Goal: Use online tool/utility: Utilize a website feature to perform a specific function

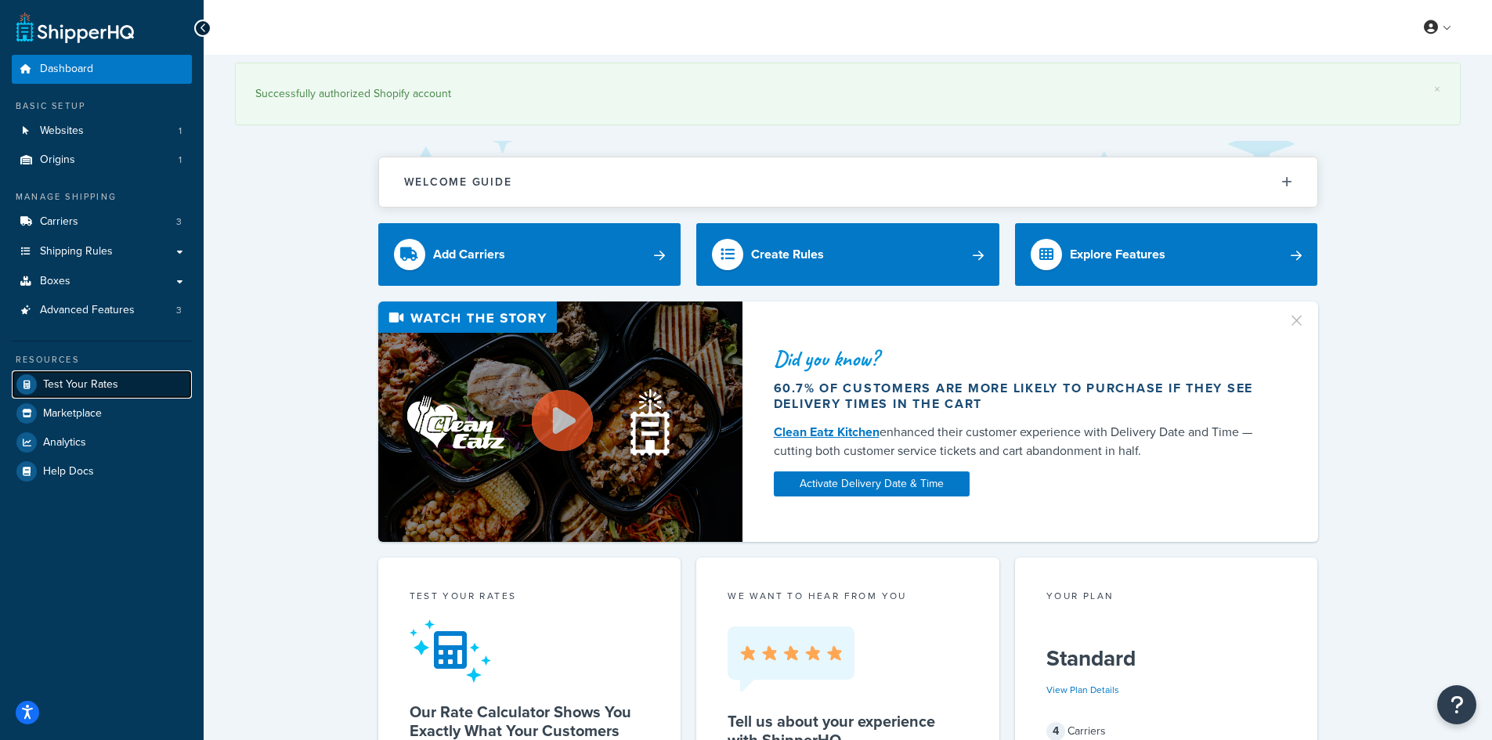
click at [78, 382] on span "Test Your Rates" at bounding box center [80, 384] width 75 height 13
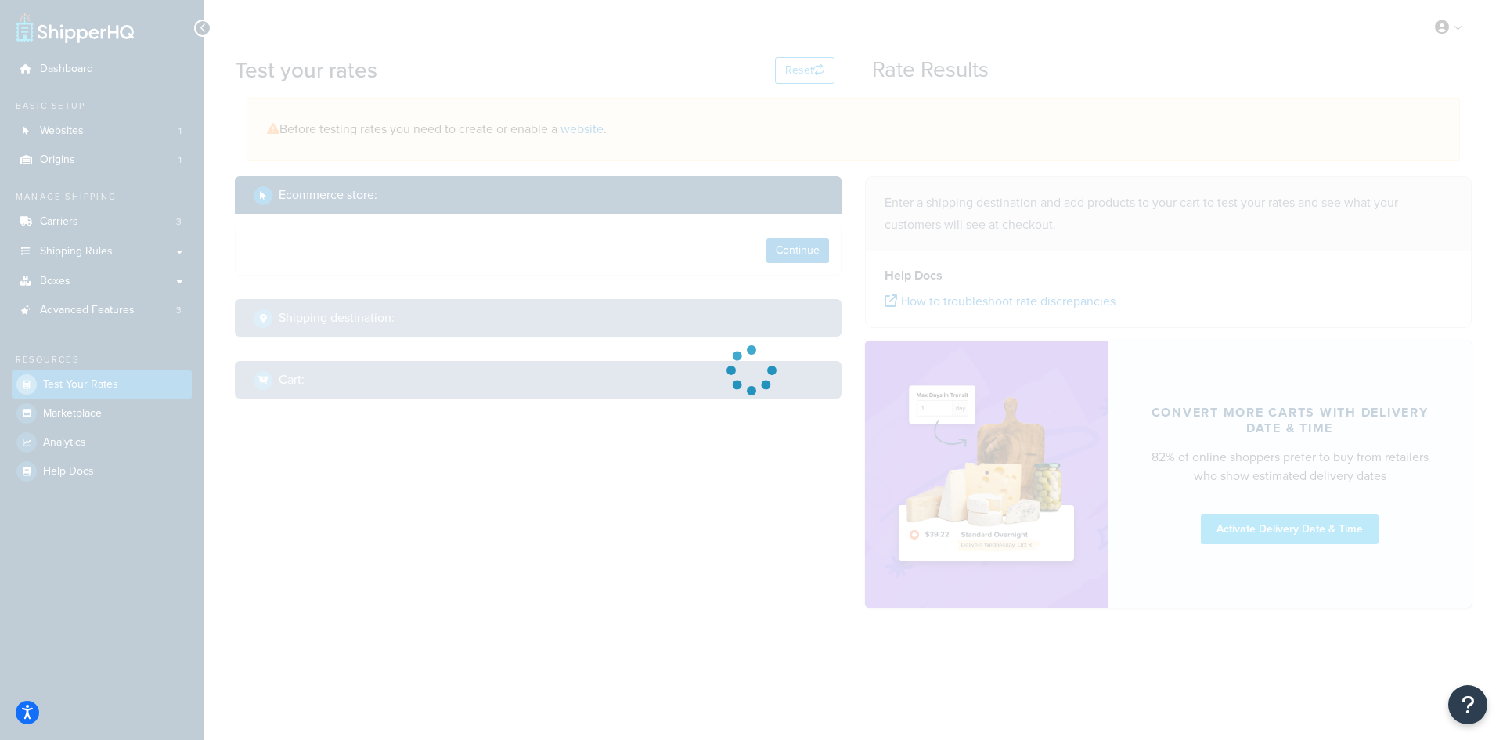
select select "[GEOGRAPHIC_DATA]"
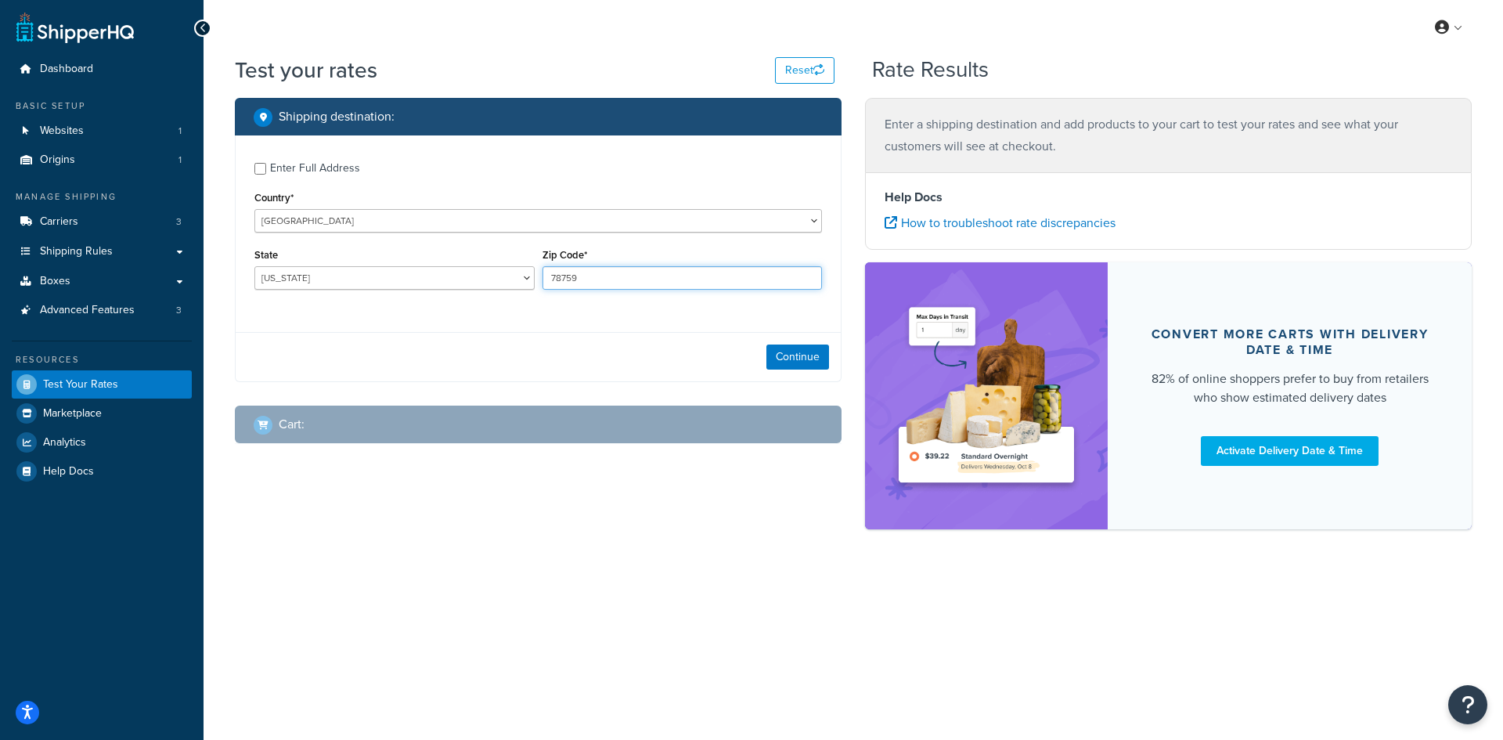
click at [618, 283] on input "78759" at bounding box center [683, 277] width 280 height 23
paste input "46814"
type input "46814"
click at [319, 279] on select "[US_STATE] [US_STATE] [US_STATE] [US_STATE] [US_STATE] Armed Forces Americas Ar…" at bounding box center [394, 277] width 280 height 23
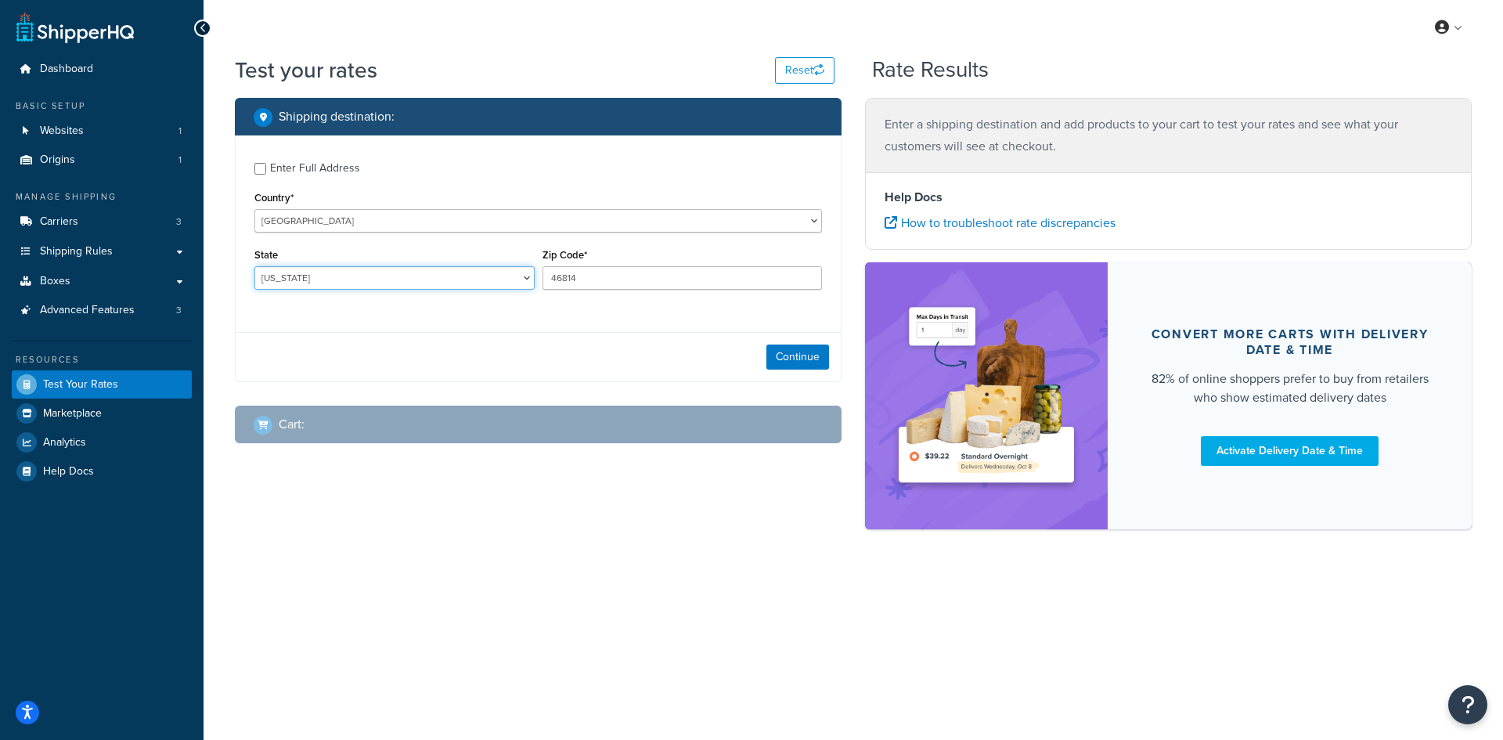
select select "IN"
click at [254, 266] on select "[US_STATE] [US_STATE] [US_STATE] [US_STATE] [US_STATE] Armed Forces Americas Ar…" at bounding box center [394, 277] width 280 height 23
click at [772, 353] on button "Continue" at bounding box center [798, 357] width 63 height 25
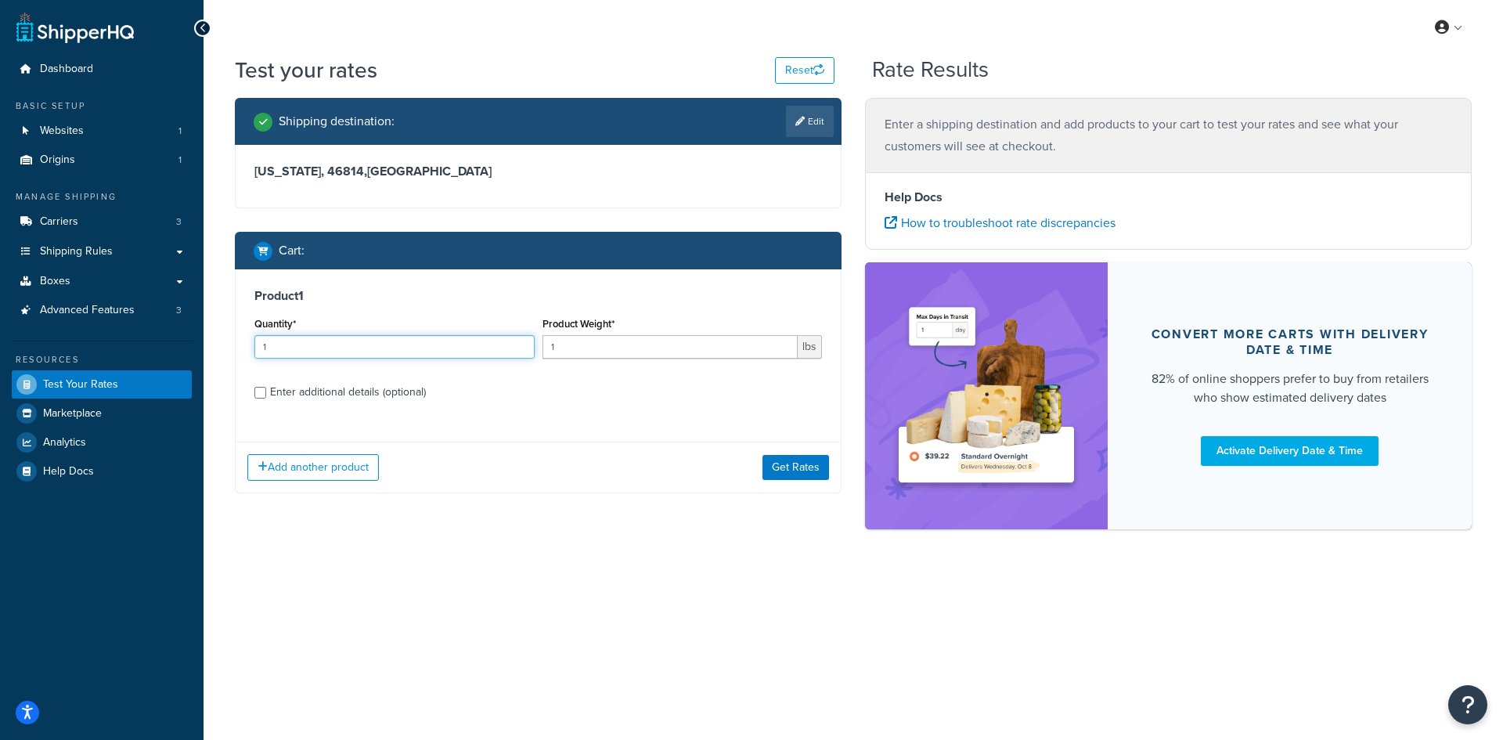
click at [293, 337] on input "1" at bounding box center [394, 346] width 280 height 23
type input "100"
paste input "0.08"
type input "0.08"
click at [784, 468] on button "Get Rates" at bounding box center [796, 467] width 67 height 25
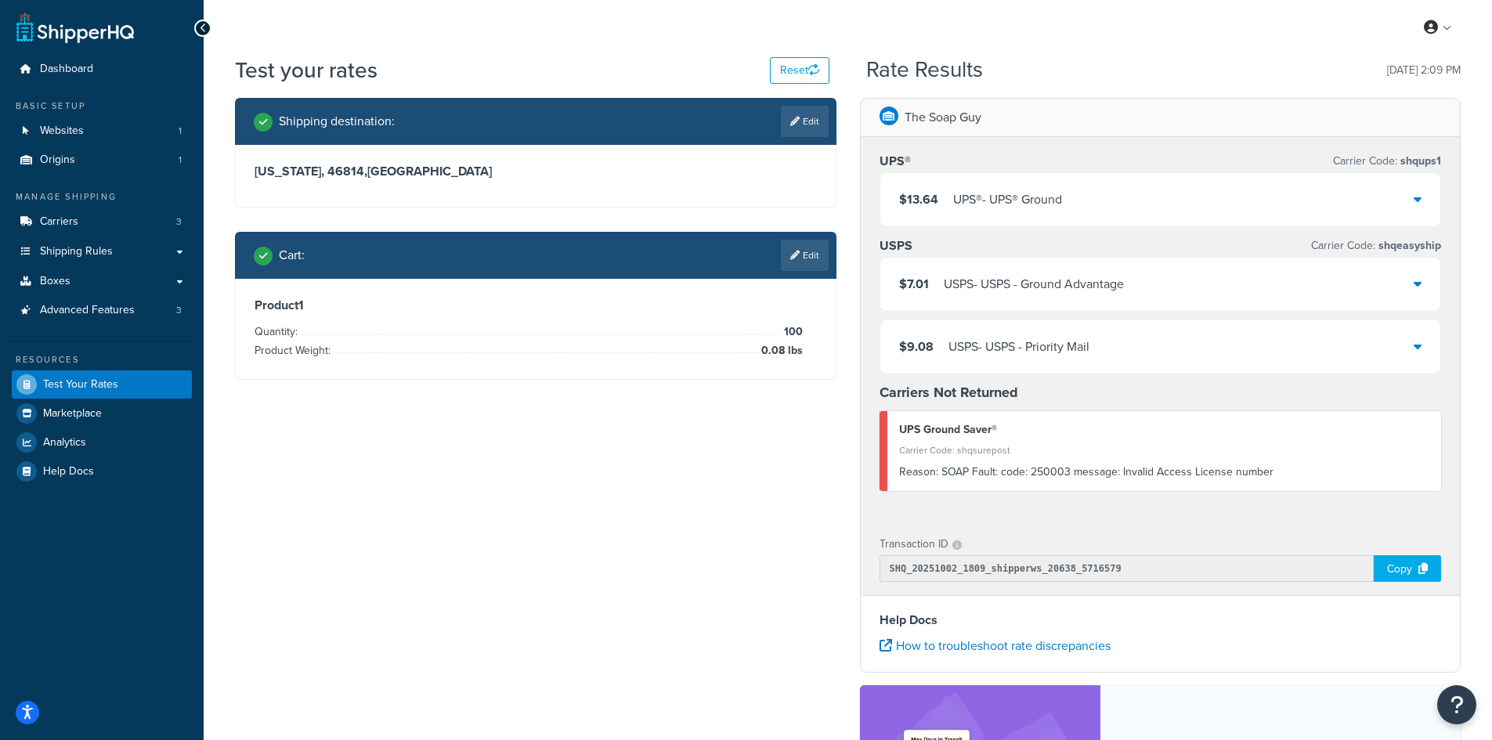
click at [936, 196] on span "$13.64" at bounding box center [918, 199] width 39 height 18
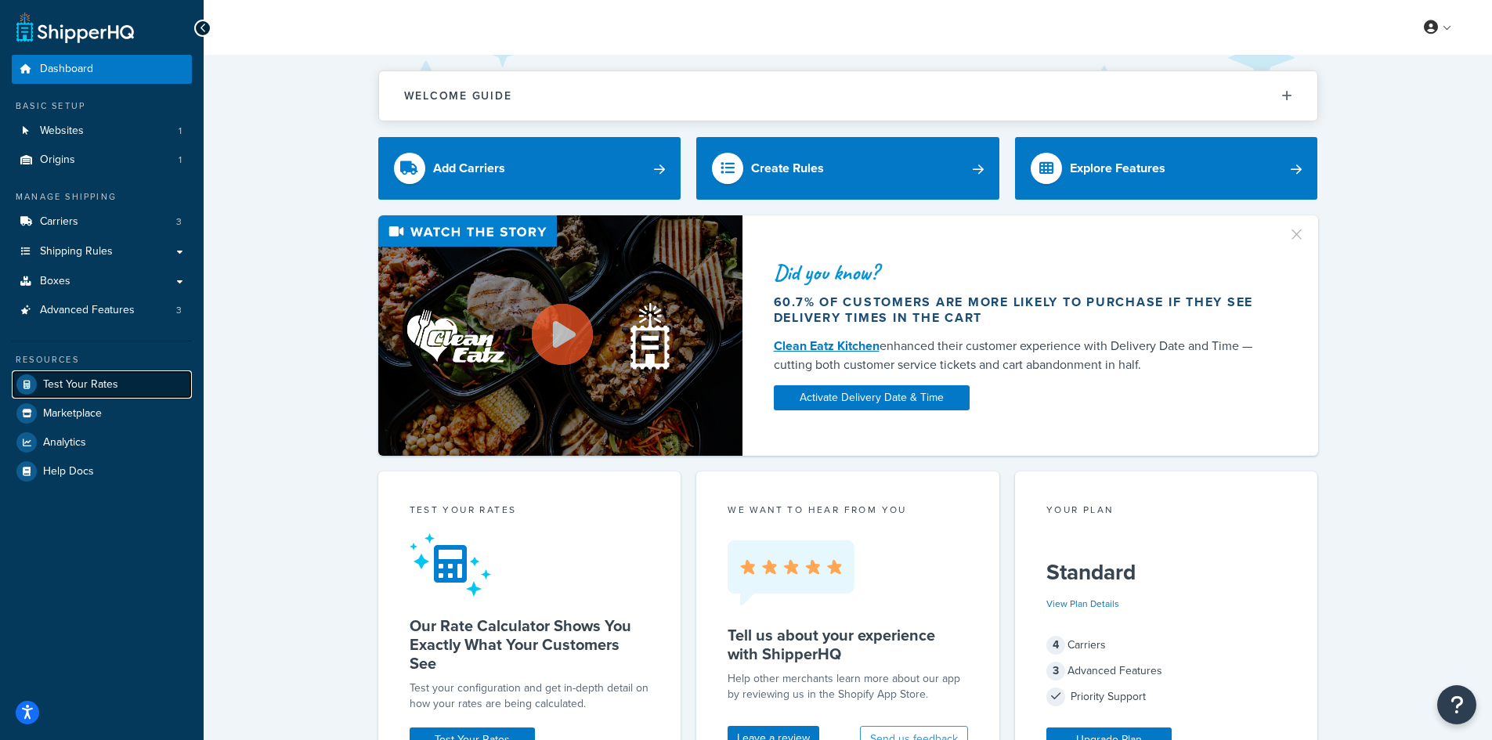
click at [67, 384] on span "Test Your Rates" at bounding box center [80, 384] width 75 height 13
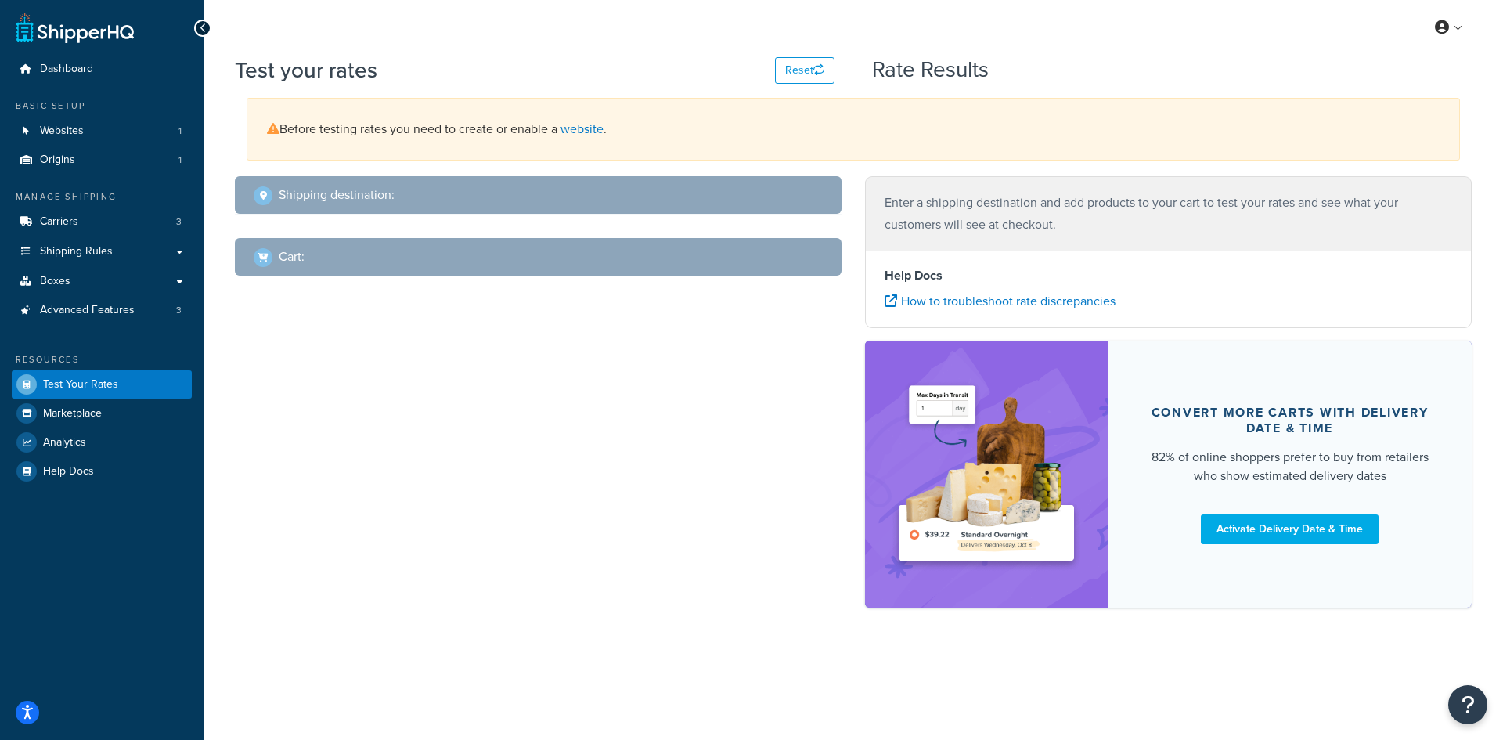
select select "[GEOGRAPHIC_DATA]"
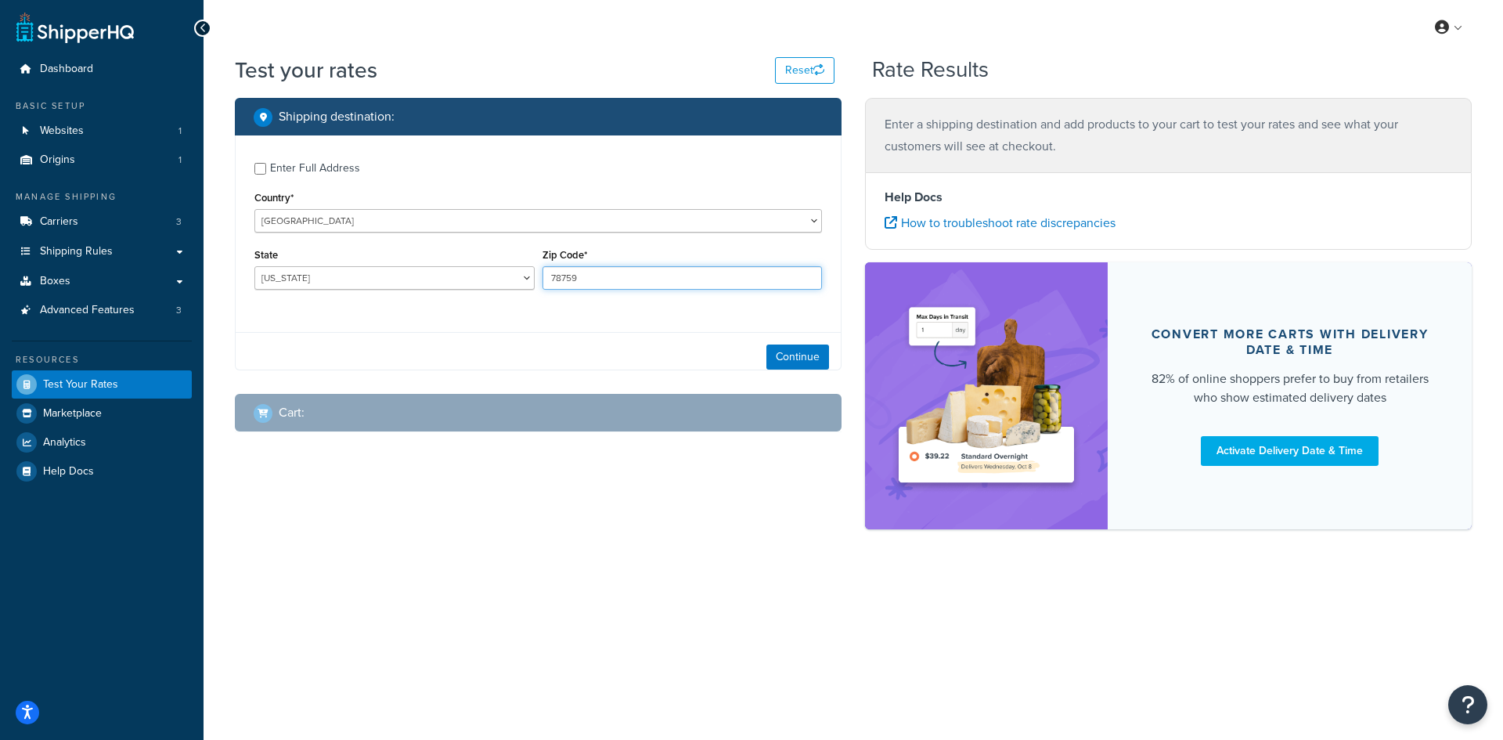
click at [695, 269] on input "78759" at bounding box center [683, 277] width 280 height 23
paste input "24185"
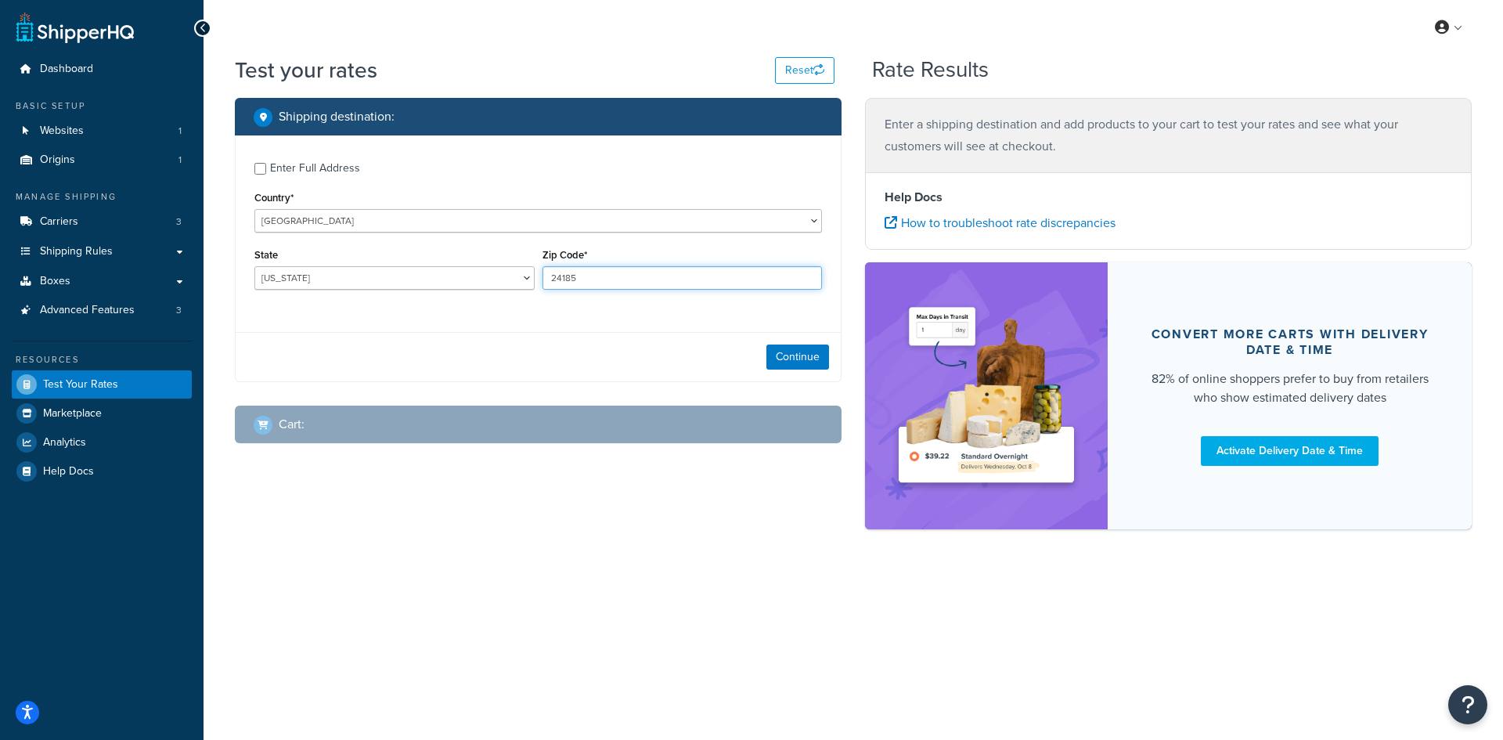
type input "24185"
click at [287, 278] on select "[US_STATE] [US_STATE] [US_STATE] [US_STATE] [US_STATE] Armed Forces Americas Ar…" at bounding box center [394, 277] width 280 height 23
select select "VA"
click at [254, 266] on select "[US_STATE] [US_STATE] [US_STATE] [US_STATE] [US_STATE] Armed Forces Americas Ar…" at bounding box center [394, 277] width 280 height 23
click at [770, 359] on button "Continue" at bounding box center [798, 357] width 63 height 25
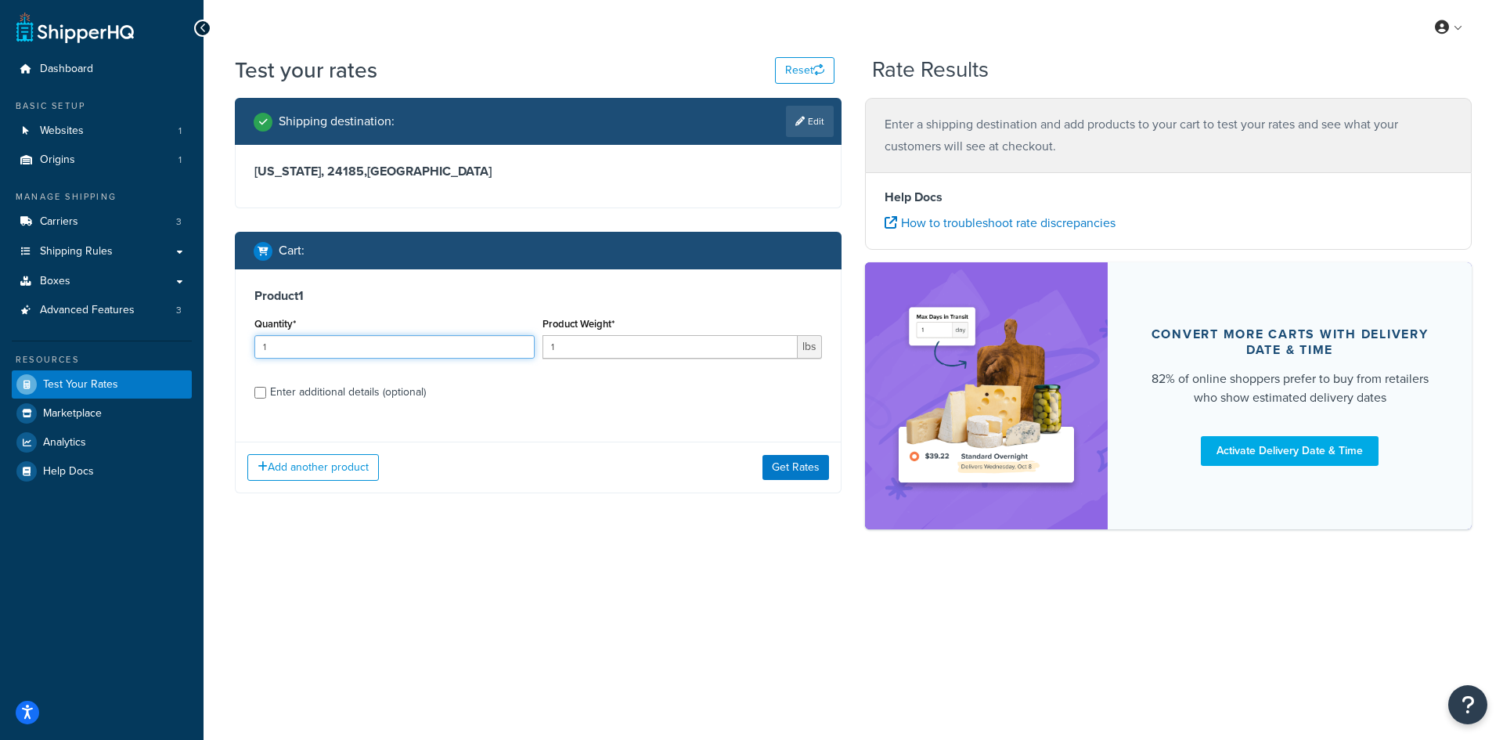
click at [360, 349] on input "1" at bounding box center [394, 346] width 280 height 23
type input "100"
click at [586, 349] on input "1" at bounding box center [671, 346] width 256 height 23
drag, startPoint x: 586, startPoint y: 349, endPoint x: 511, endPoint y: 342, distance: 75.5
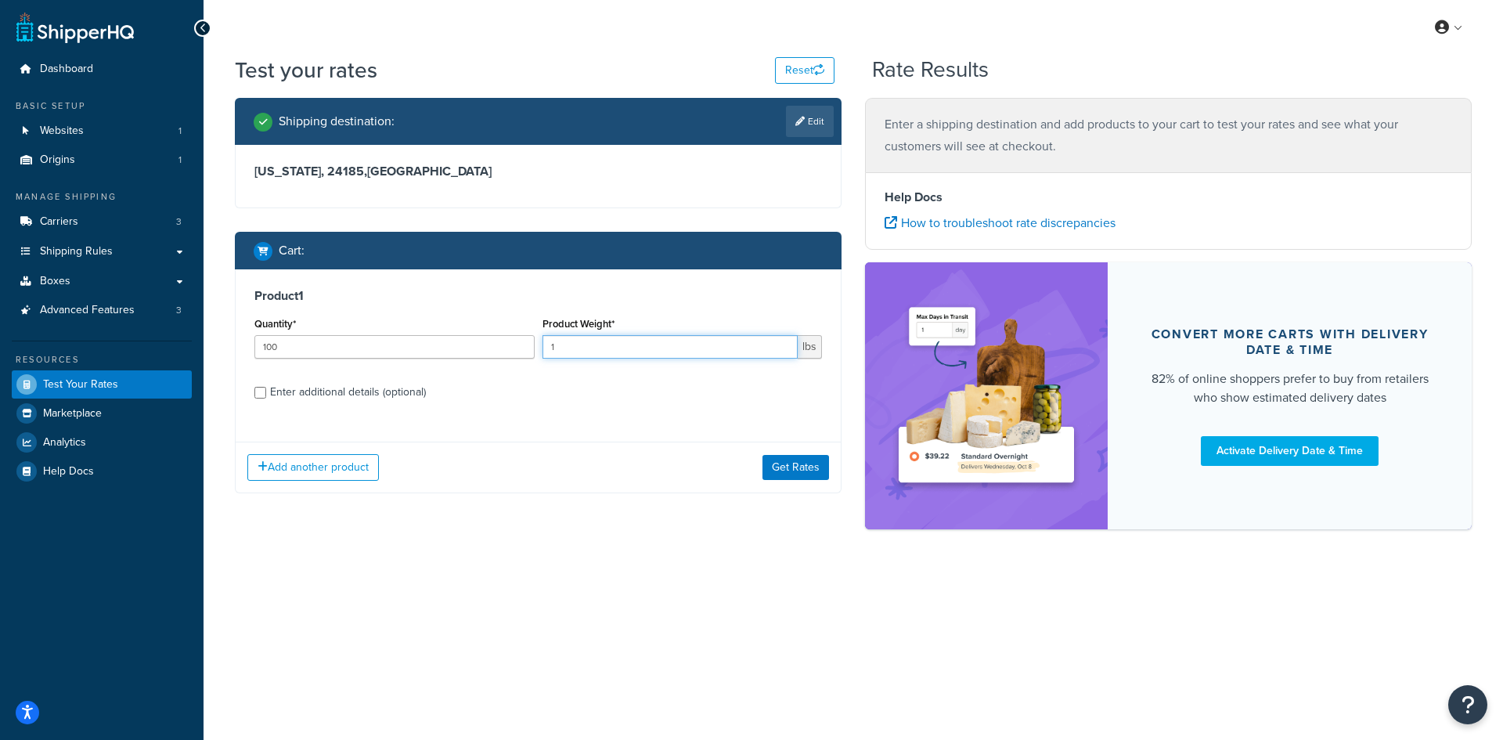
click at [511, 342] on div "Quantity* 100 Product Weight* 1 lbs" at bounding box center [539, 341] width 576 height 57
paste input "3.32"
type input "3.32"
click at [785, 466] on button "Get Rates" at bounding box center [796, 467] width 67 height 25
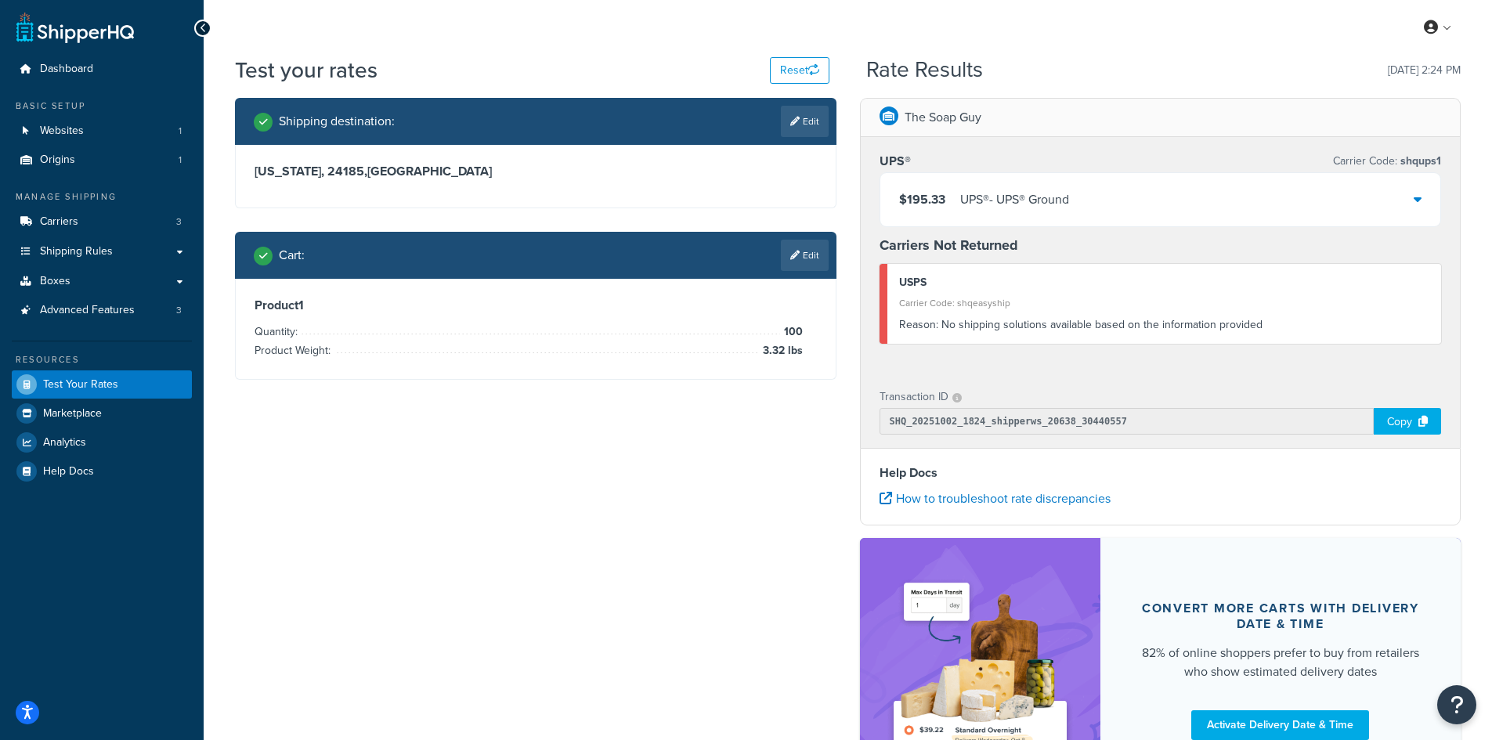
click at [1056, 206] on div "UPS® - UPS® Ground" at bounding box center [1014, 200] width 109 height 22
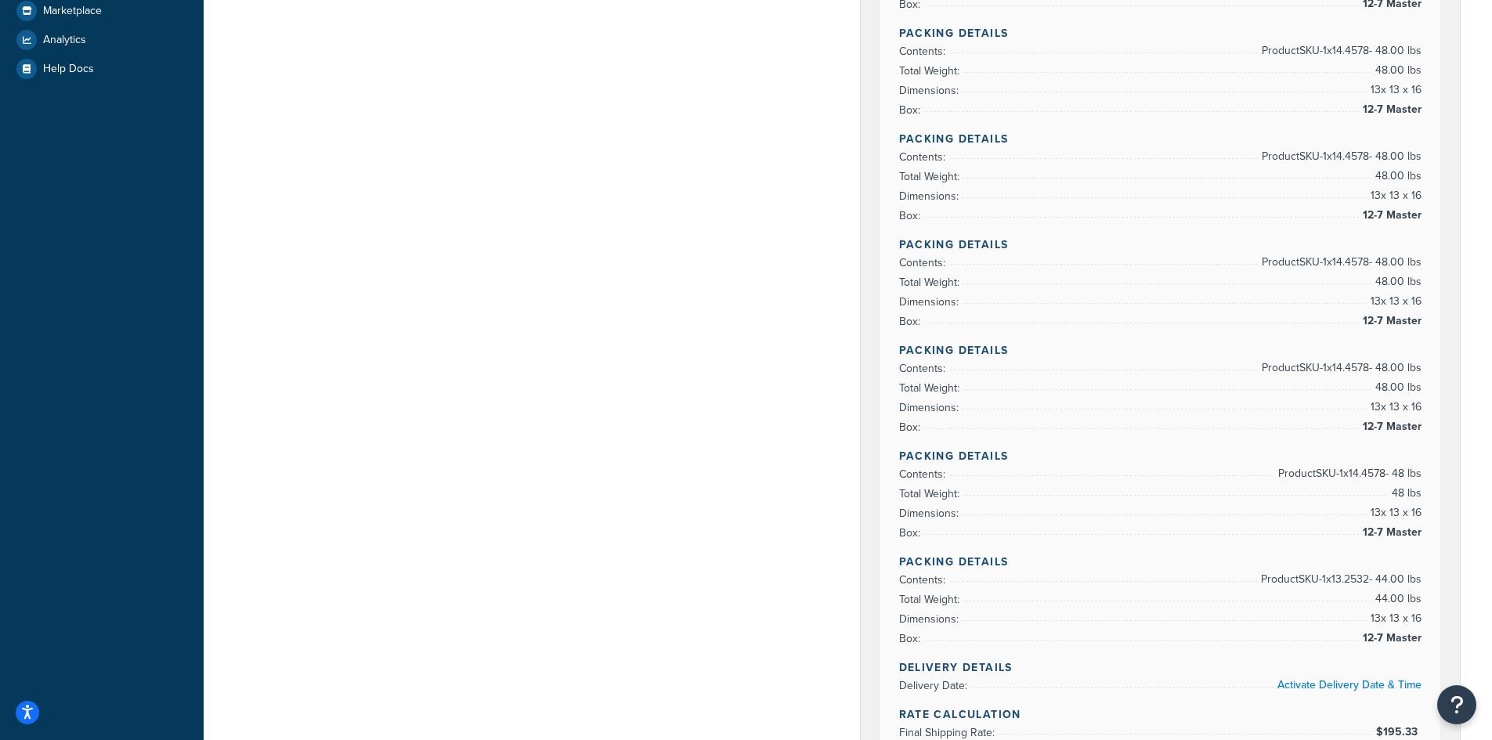
scroll to position [392, 0]
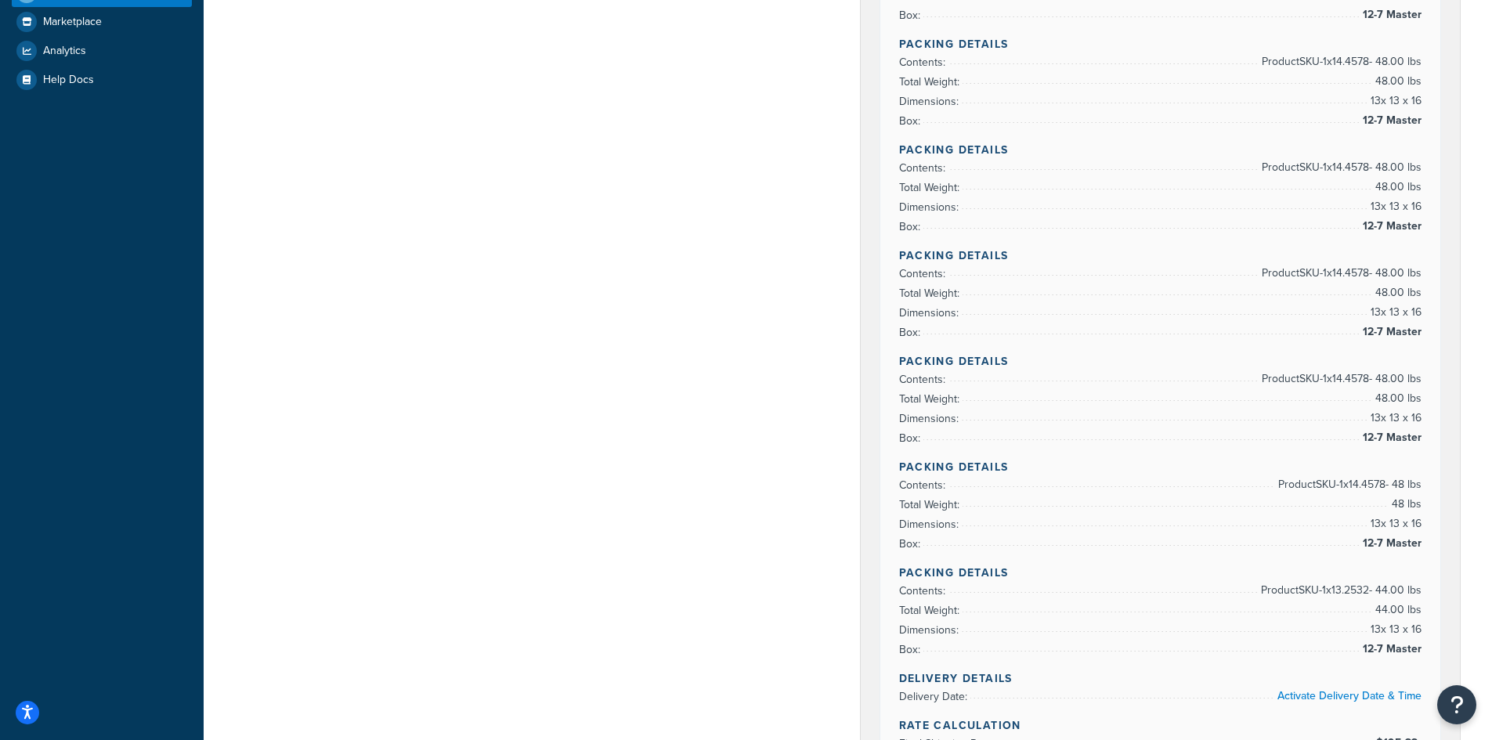
click at [1235, 407] on li "Total Weight: 48.00 lbs" at bounding box center [1160, 399] width 523 height 20
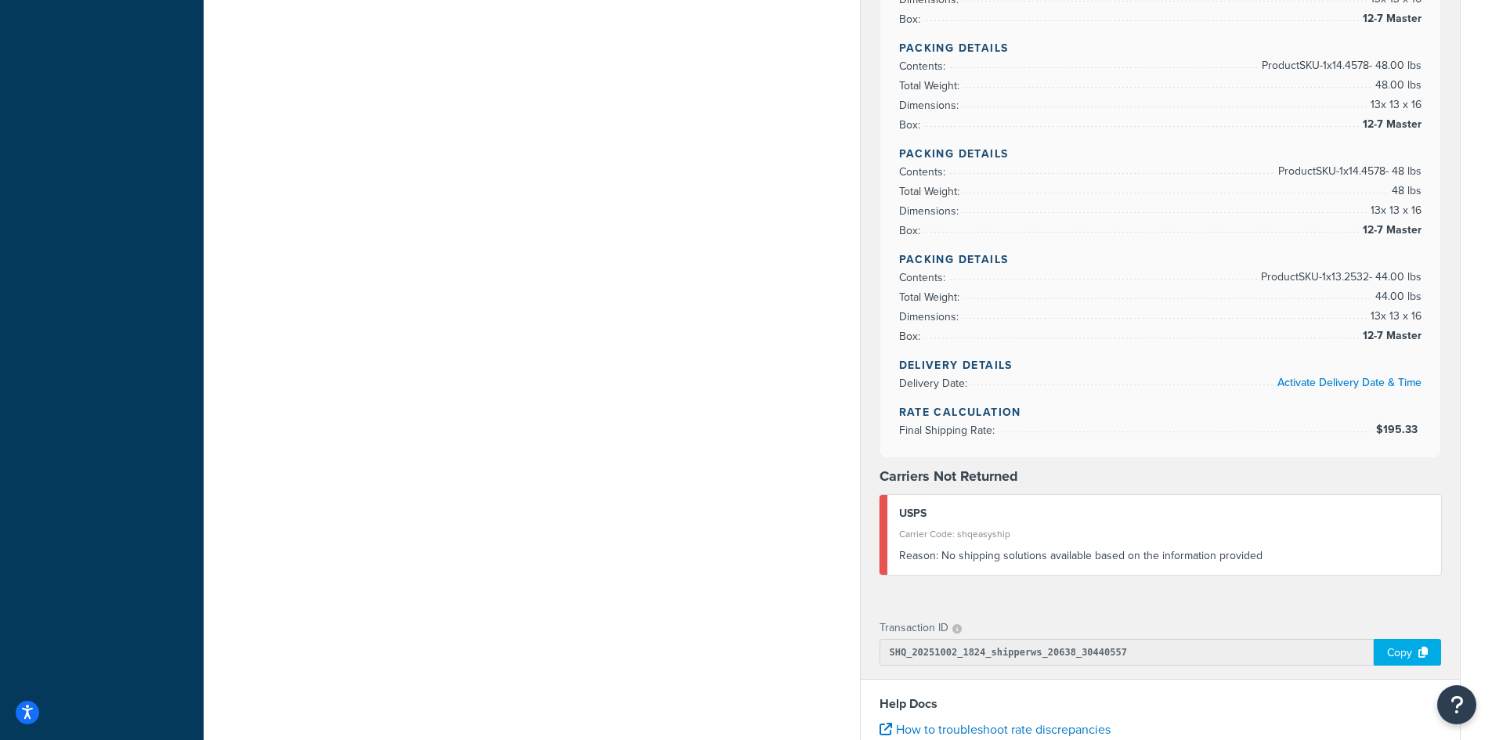
scroll to position [548, 0]
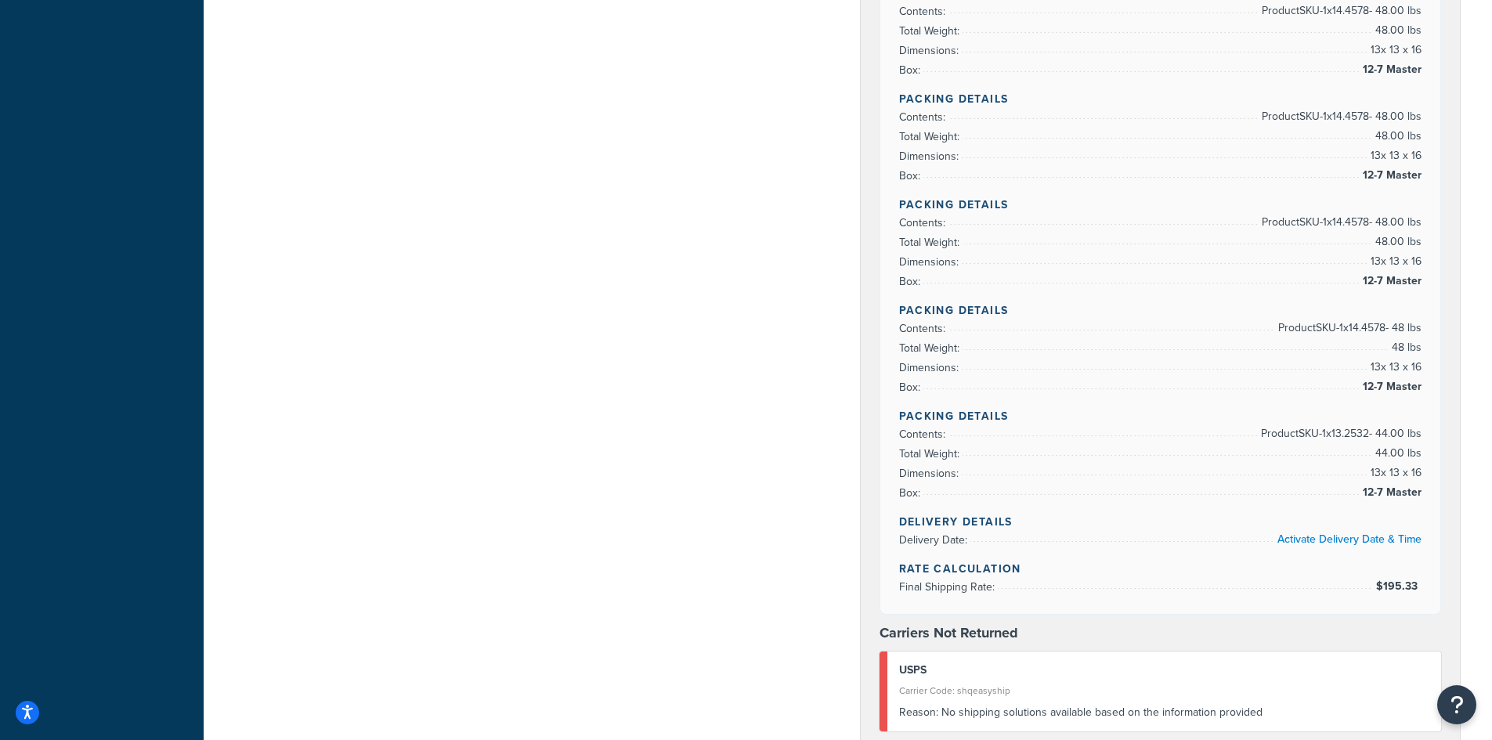
click at [1373, 438] on span "Product SKU-1 x 13.2532 - 44.00 lbs" at bounding box center [1339, 433] width 164 height 19
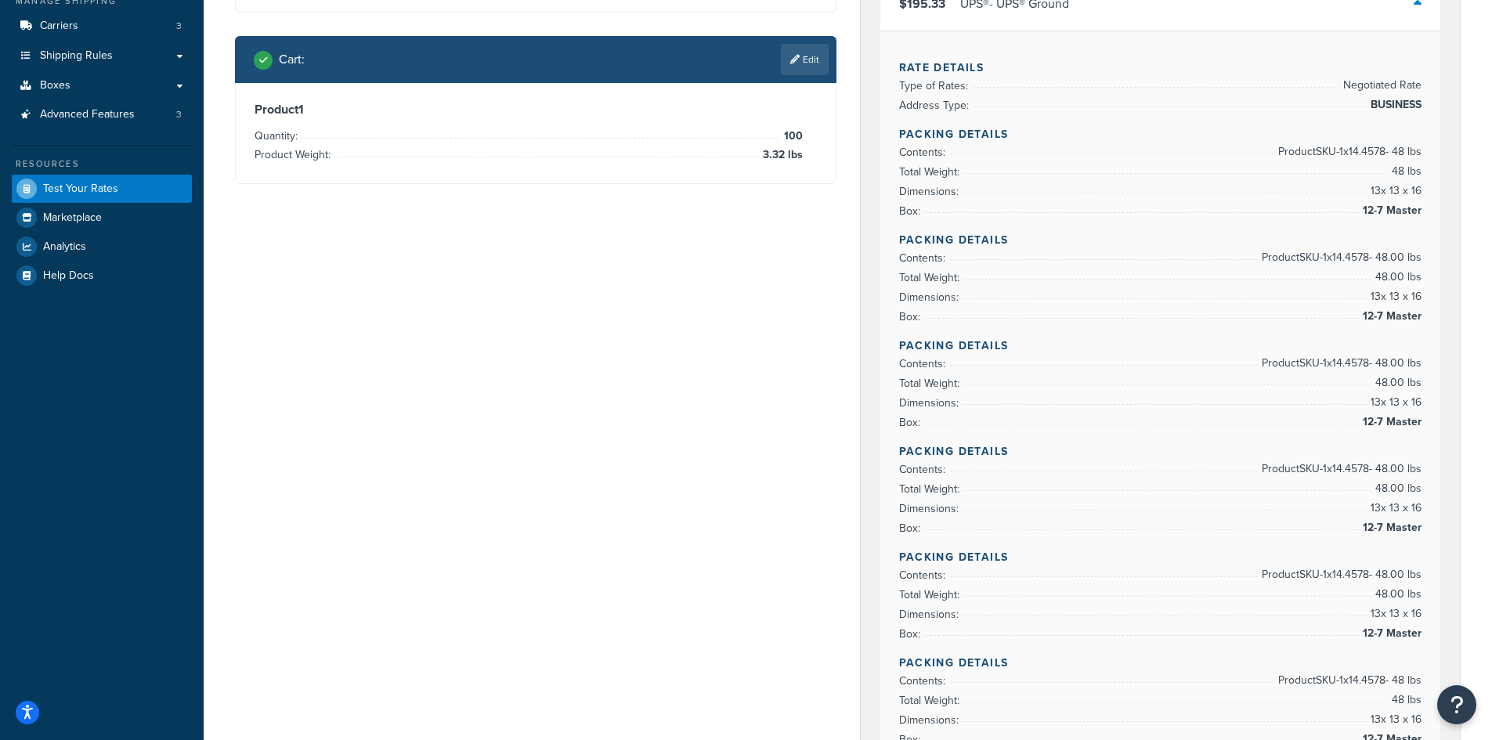
scroll to position [0, 0]
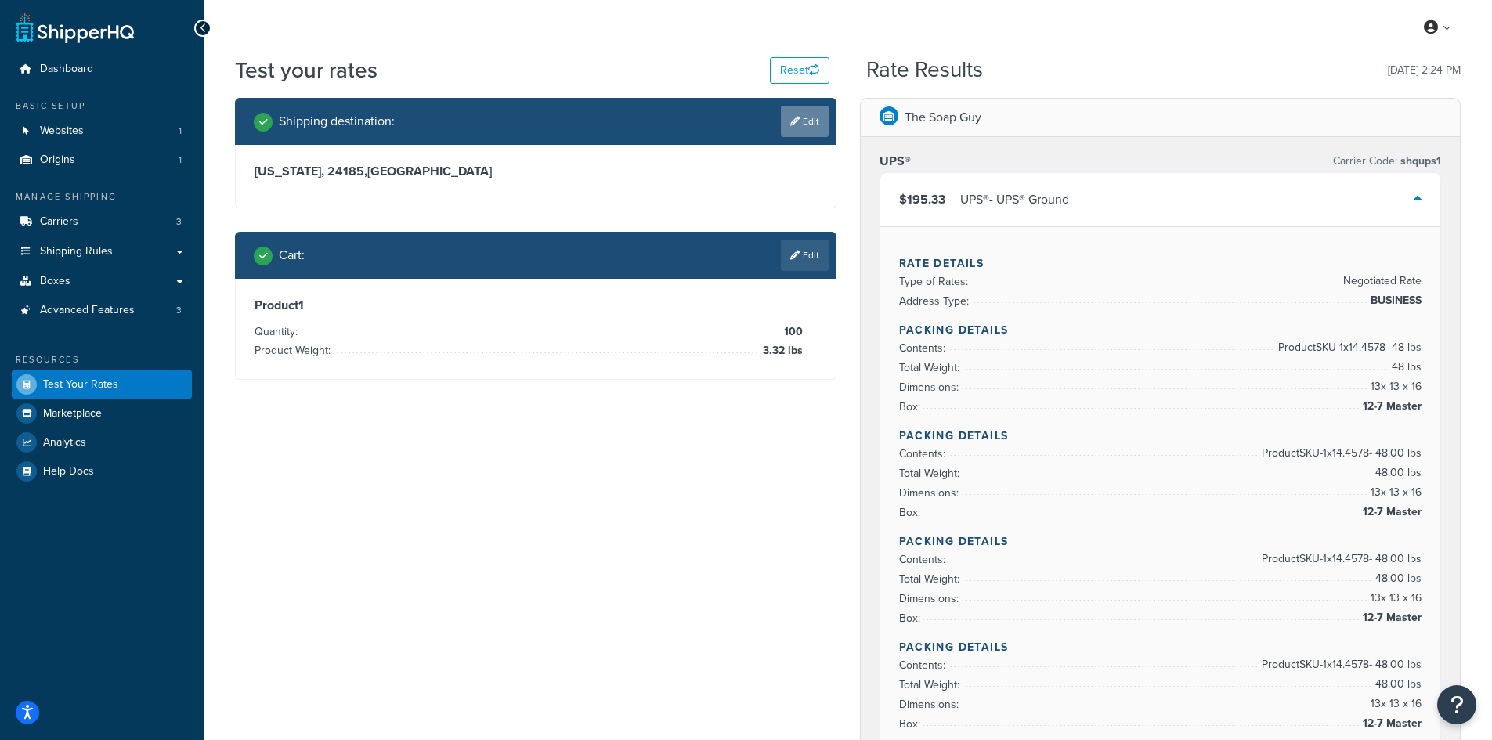
click at [801, 117] on link "Edit" at bounding box center [805, 121] width 48 height 31
select select "VA"
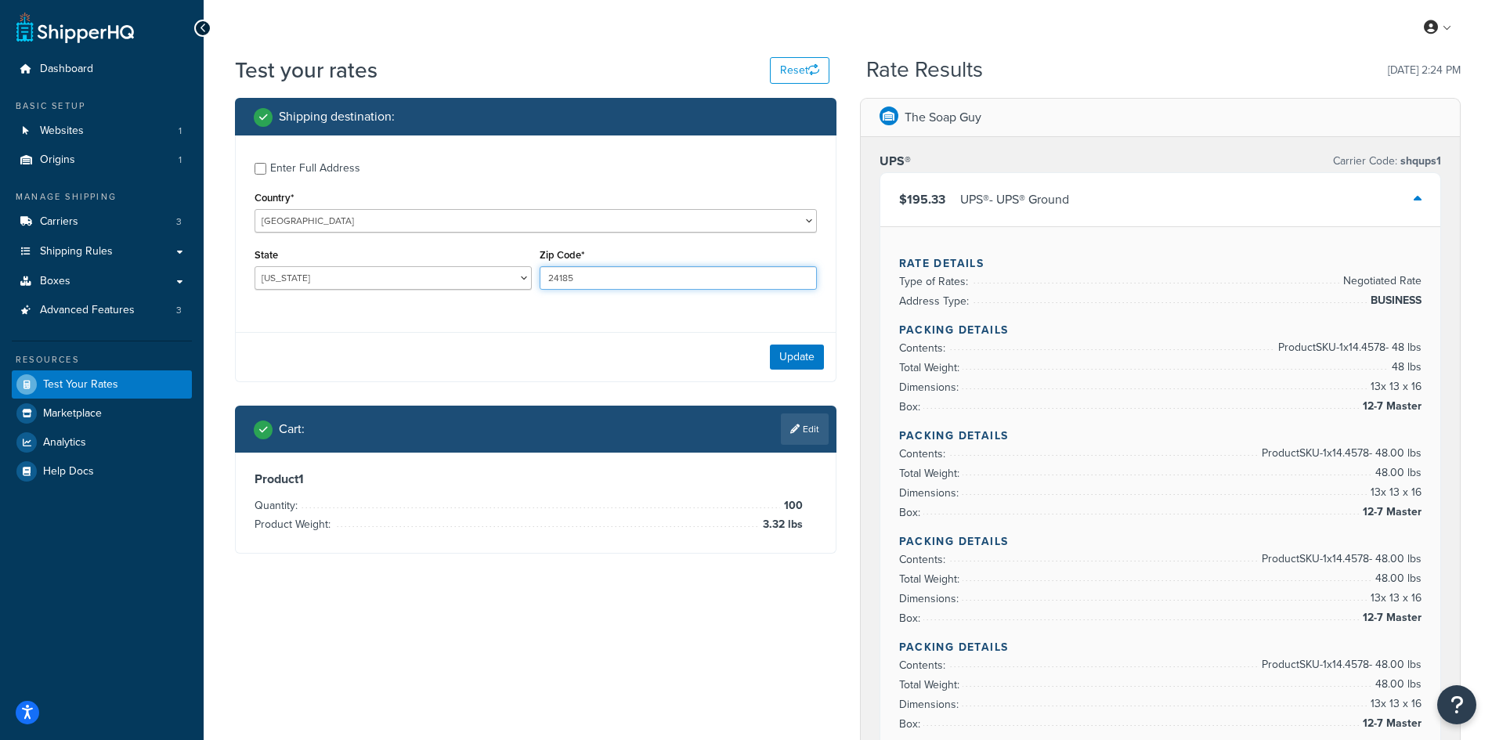
click at [594, 287] on input "24185" at bounding box center [677, 277] width 277 height 23
click at [589, 286] on input "24185" at bounding box center [677, 277] width 277 height 23
click at [532, 280] on div "State [US_STATE] [US_STATE] [US_STATE] [US_STATE] [US_STATE] Armed Forces Ameri…" at bounding box center [393, 272] width 285 height 57
click at [554, 277] on input "24185" at bounding box center [677, 277] width 277 height 23
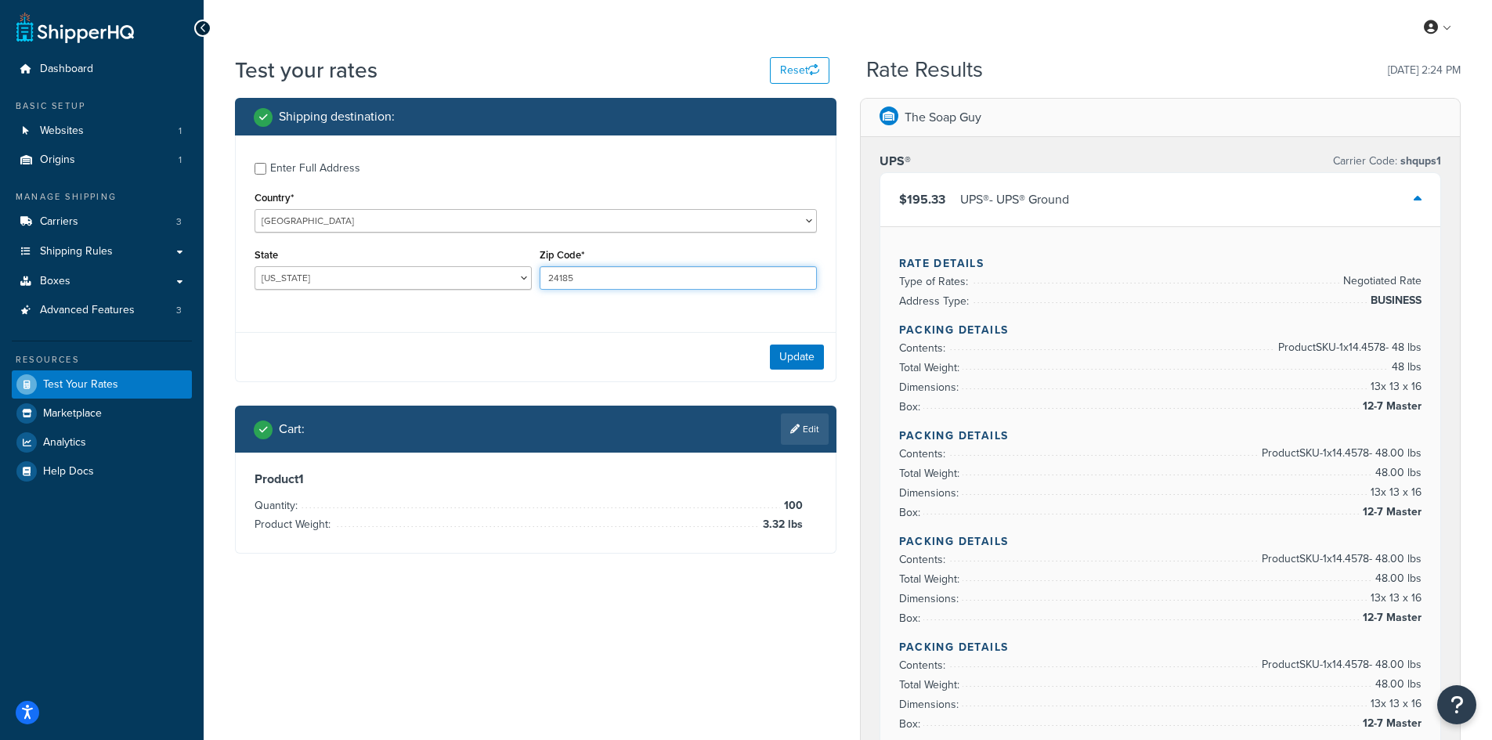
paste input "33040"
type input "33040"
click at [430, 272] on select "[US_STATE] [US_STATE] [US_STATE] [US_STATE] [US_STATE] Armed Forces Americas Ar…" at bounding box center [392, 277] width 277 height 23
select select "FL"
click at [254, 266] on select "[US_STATE] [US_STATE] [US_STATE] [US_STATE] [US_STATE] Armed Forces Americas Ar…" at bounding box center [392, 277] width 277 height 23
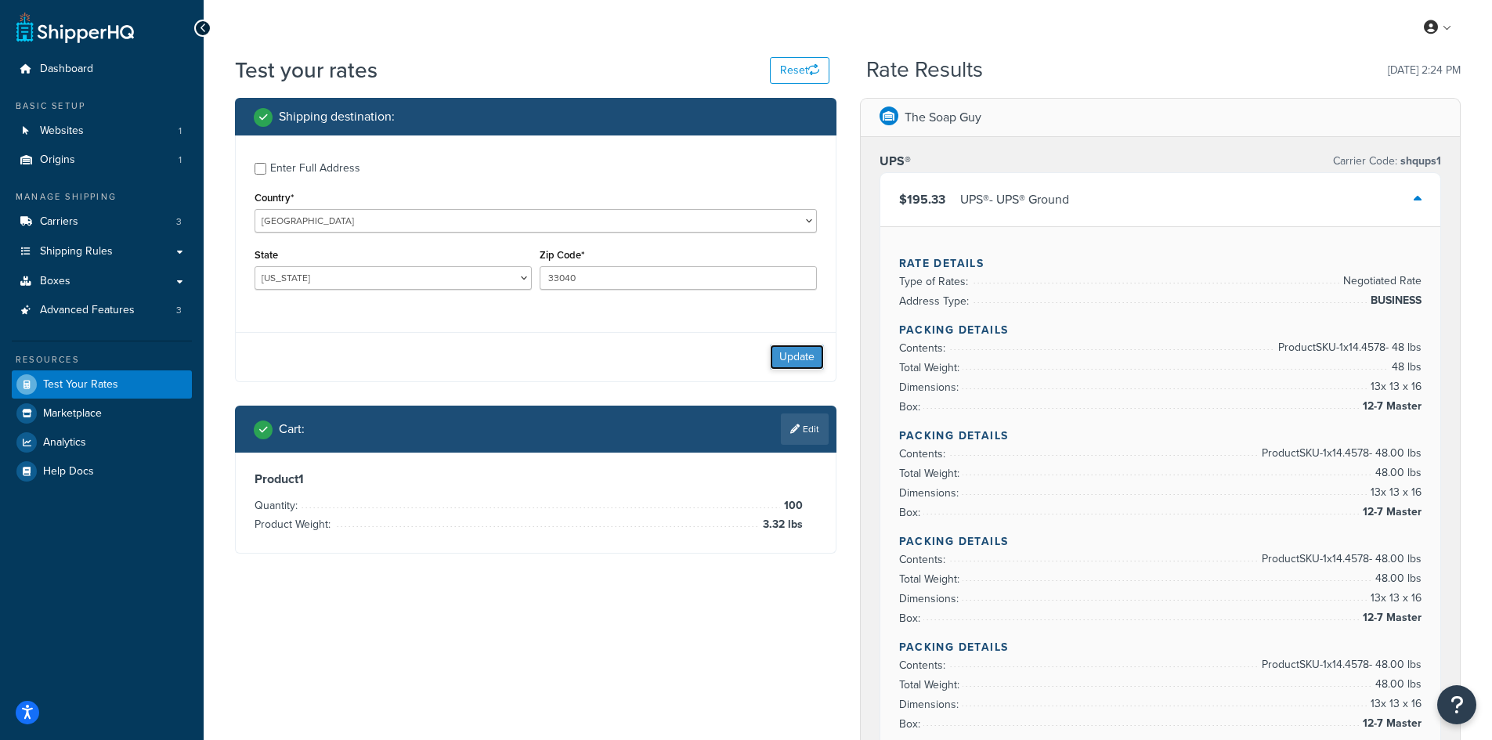
click at [784, 368] on button "Update" at bounding box center [797, 357] width 54 height 25
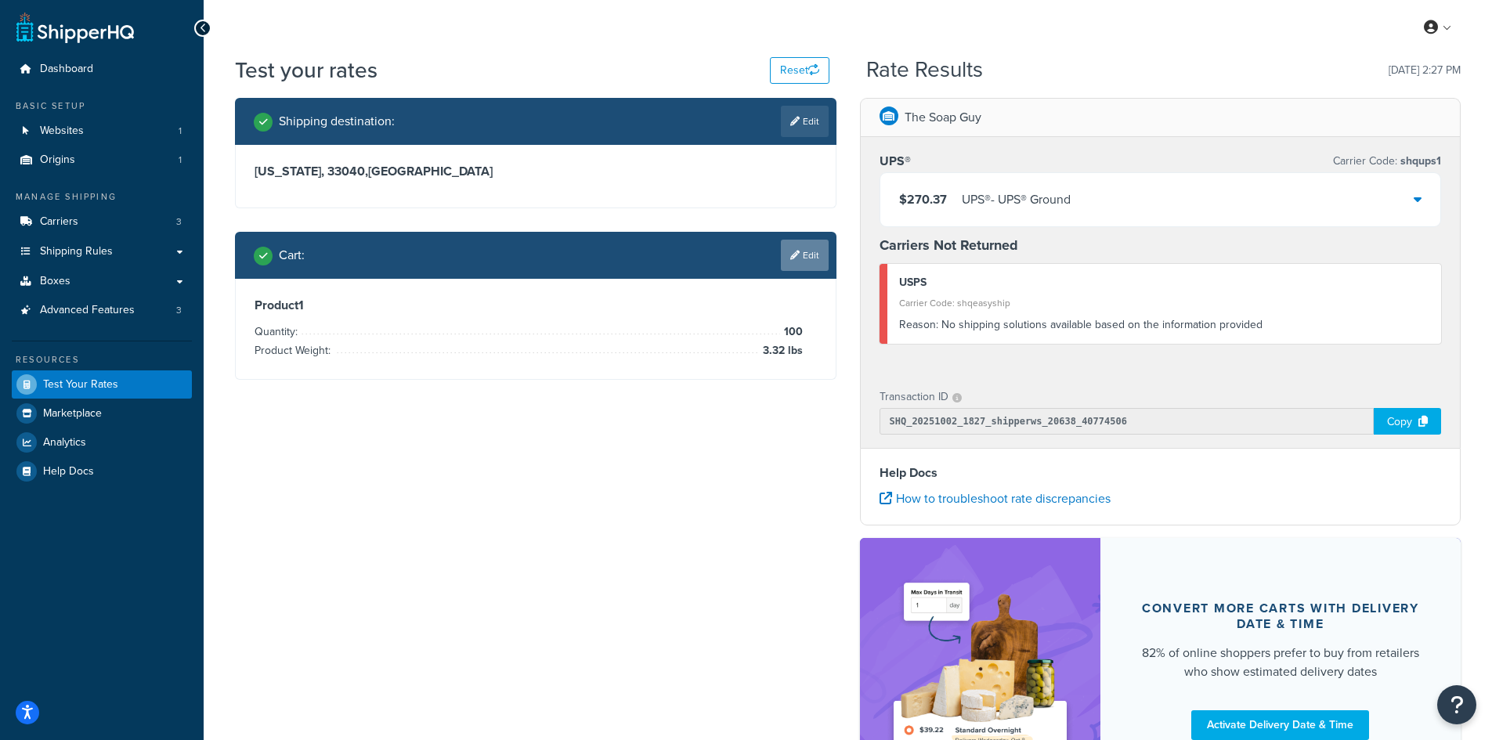
click at [796, 260] on icon at bounding box center [794, 255] width 9 height 9
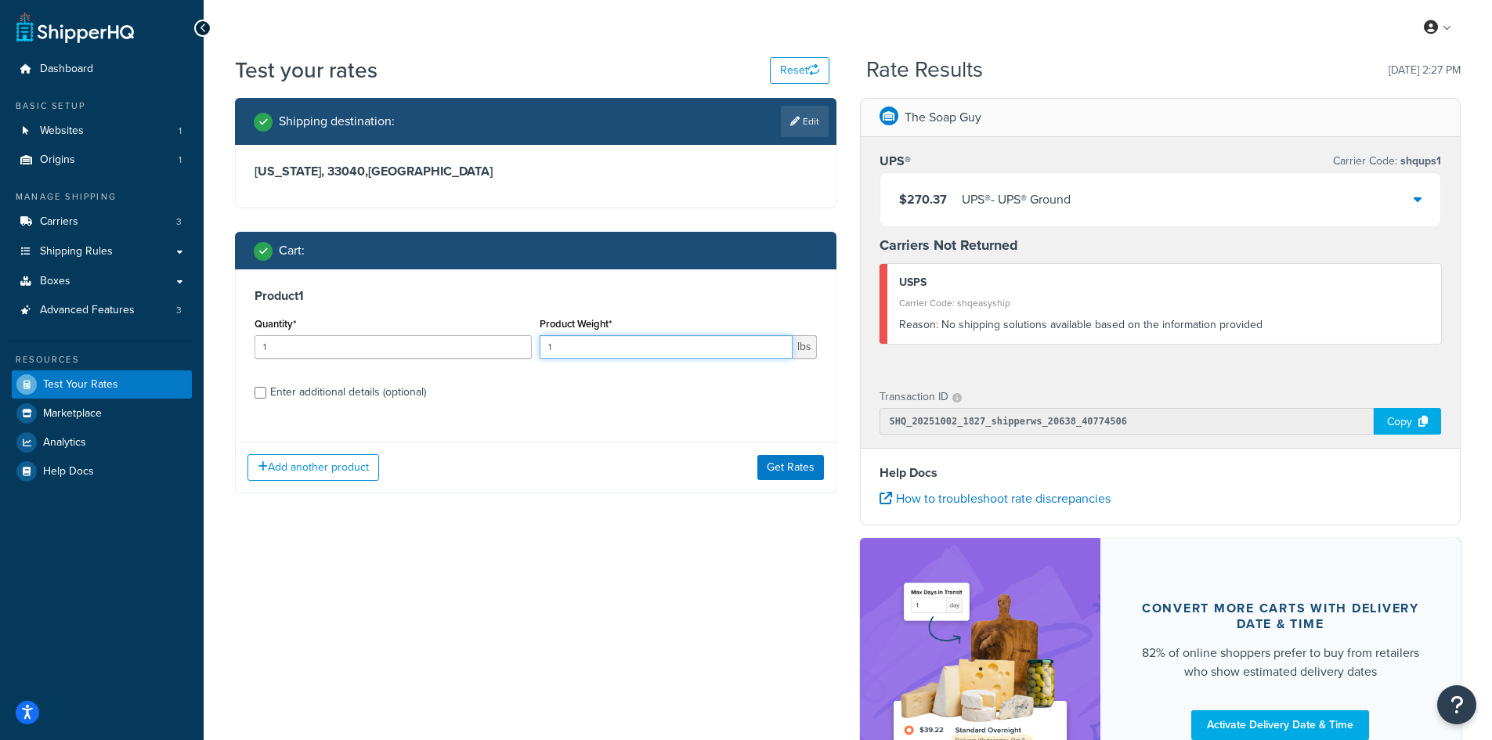
click at [608, 351] on input "1" at bounding box center [665, 346] width 253 height 23
drag, startPoint x: 594, startPoint y: 354, endPoint x: 502, endPoint y: 349, distance: 91.7
click at [502, 349] on div "Quantity* 1 Product Weight* 1 lbs" at bounding box center [536, 341] width 570 height 57
paste input ".03"
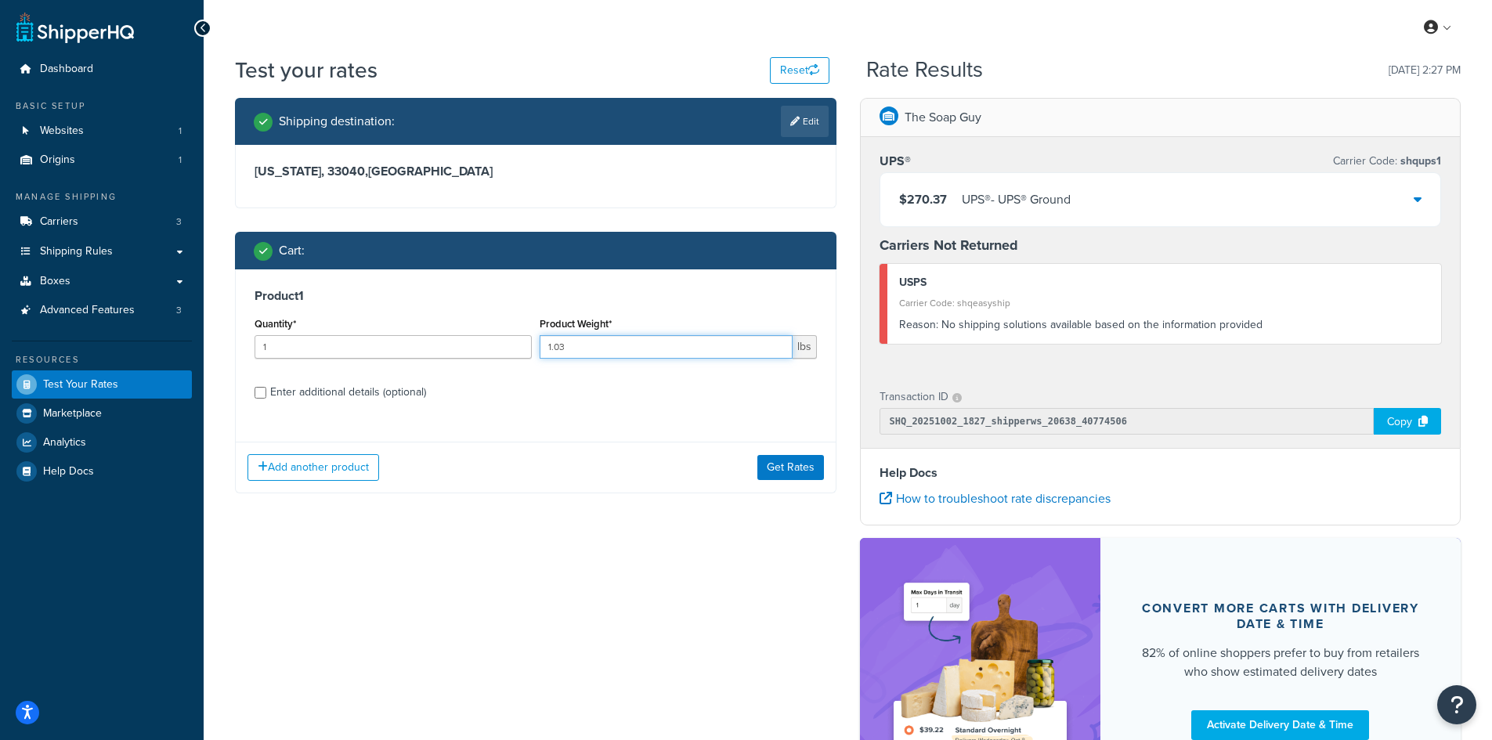
type input "1.03"
click at [402, 349] on input "1" at bounding box center [392, 346] width 277 height 23
type input "100"
click at [805, 471] on button "Get Rates" at bounding box center [790, 467] width 67 height 25
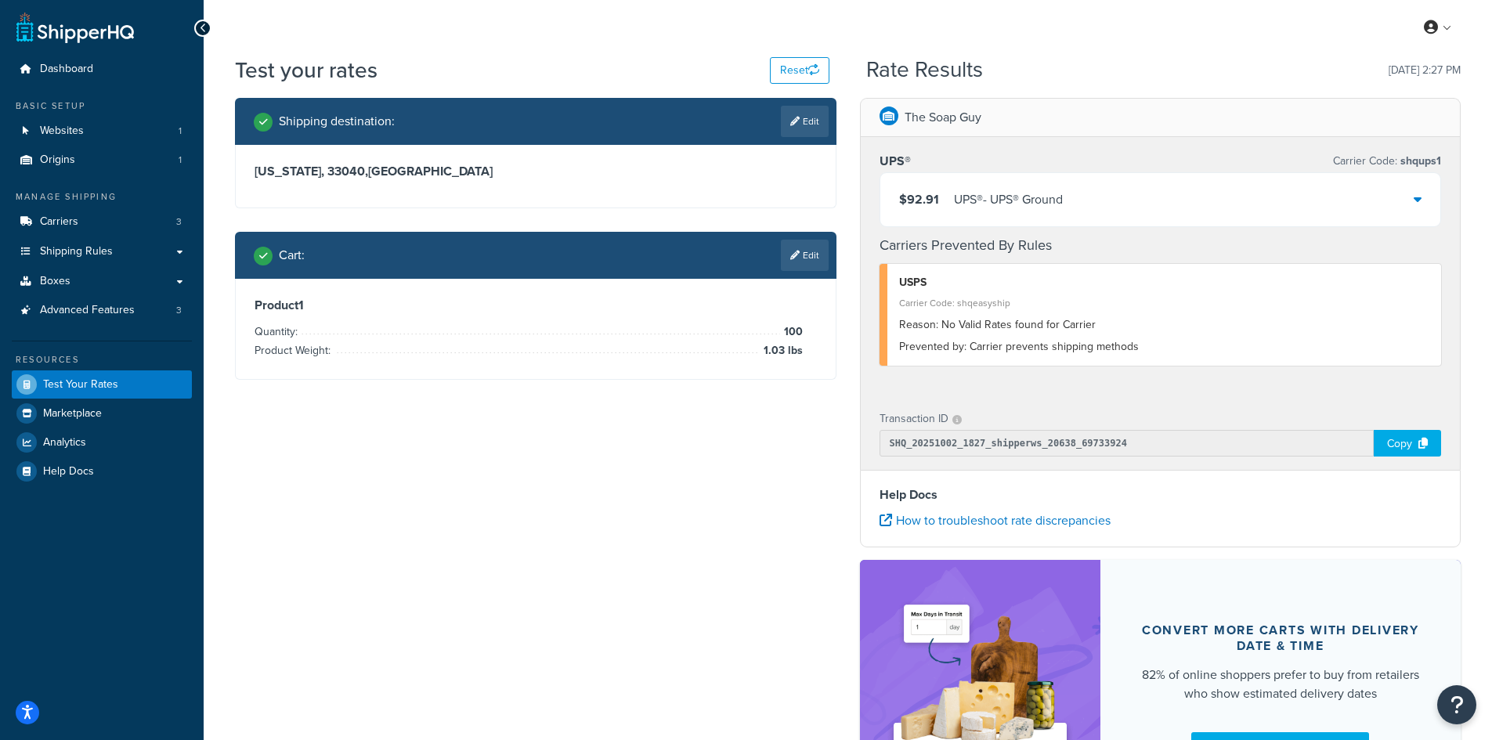
click at [1049, 179] on div "$92.91 UPS® - UPS® Ground" at bounding box center [1160, 199] width 561 height 53
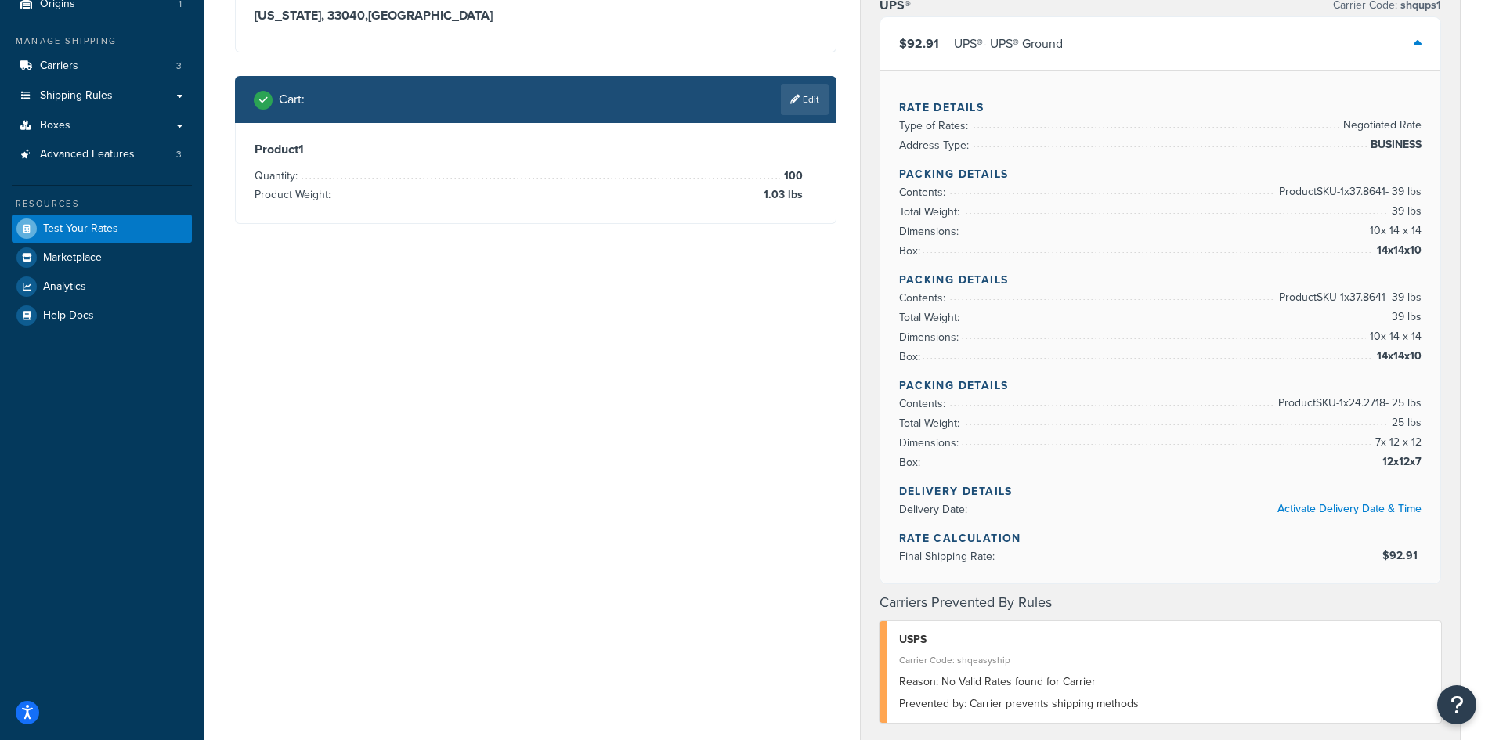
scroll to position [157, 0]
